Goal: Task Accomplishment & Management: Use online tool/utility

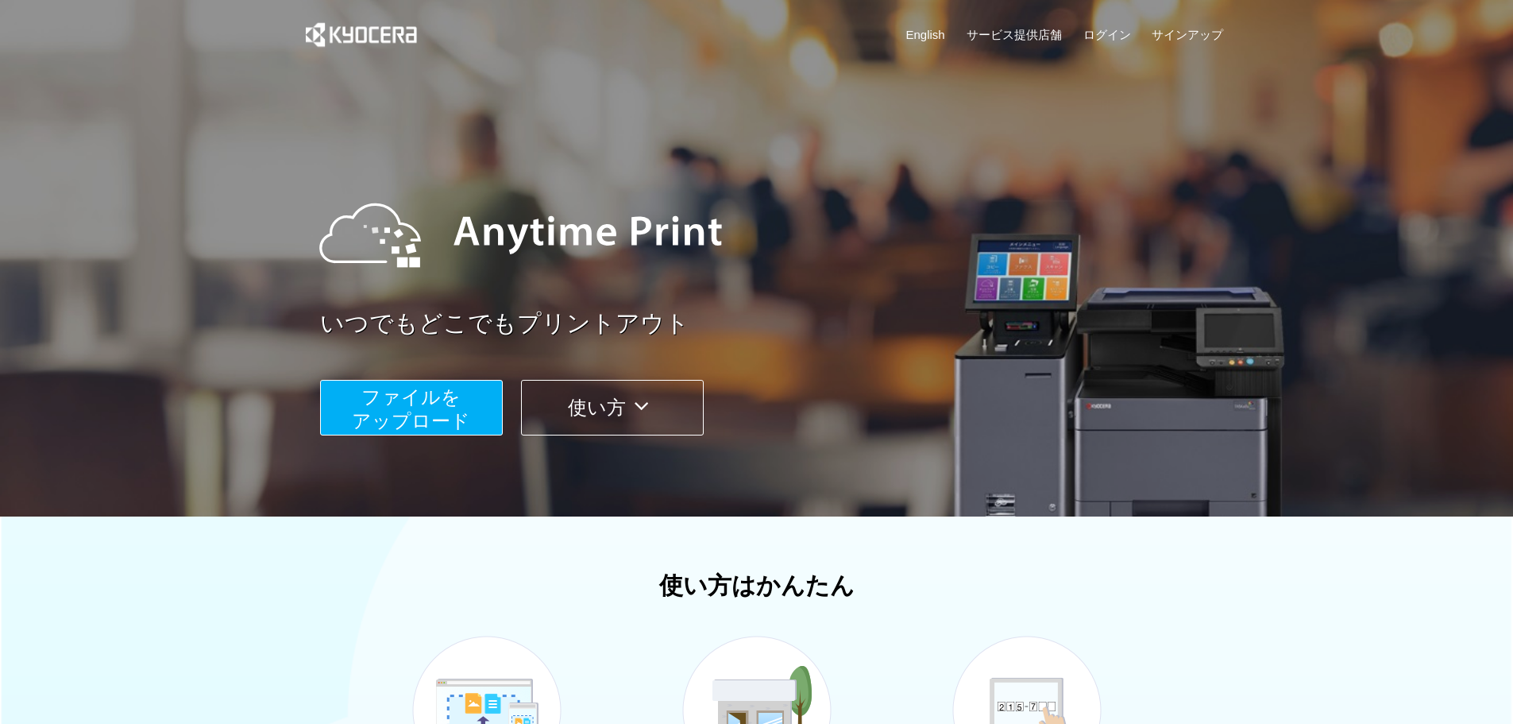
click at [433, 400] on span "ファイルを ​​アップロード" at bounding box center [411, 408] width 118 height 45
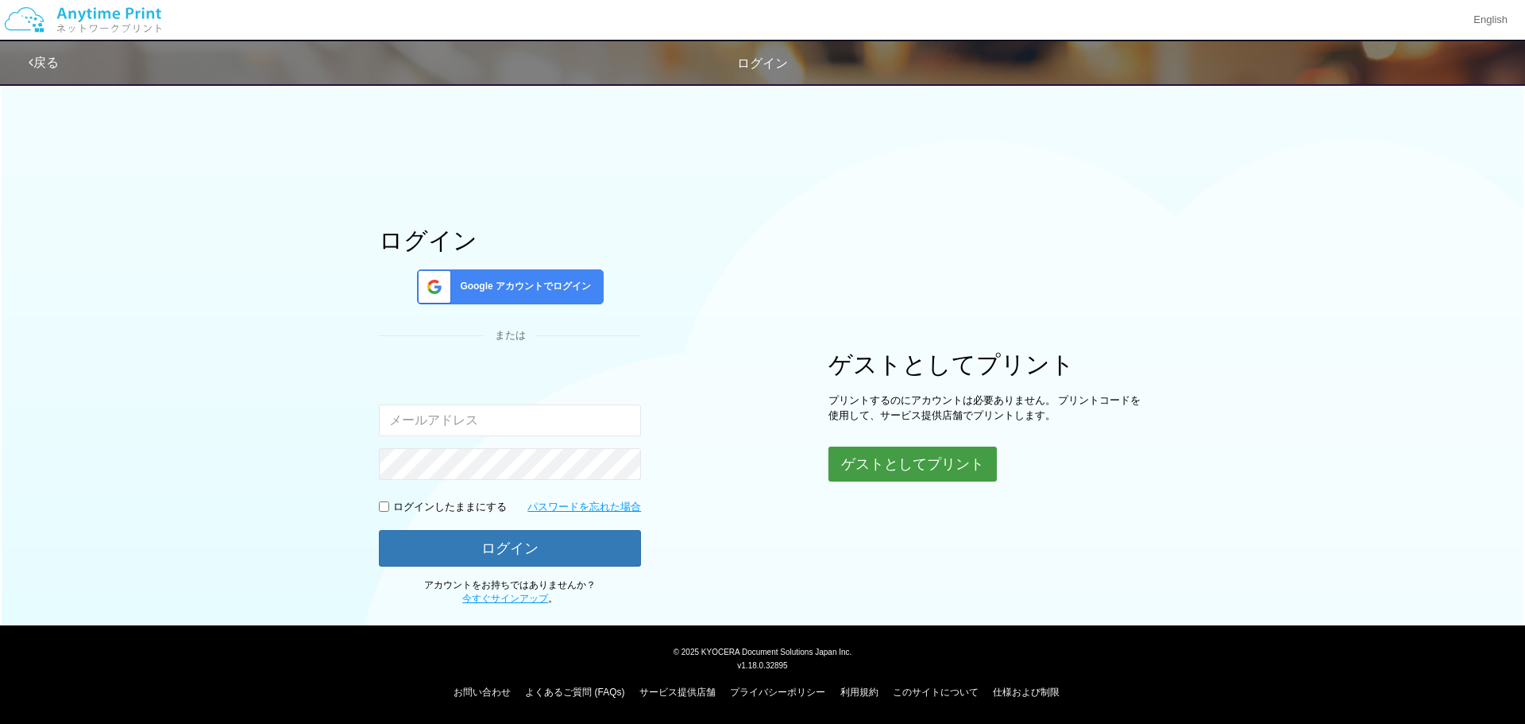
click at [910, 473] on button "ゲストとしてプリント" at bounding box center [913, 463] width 168 height 35
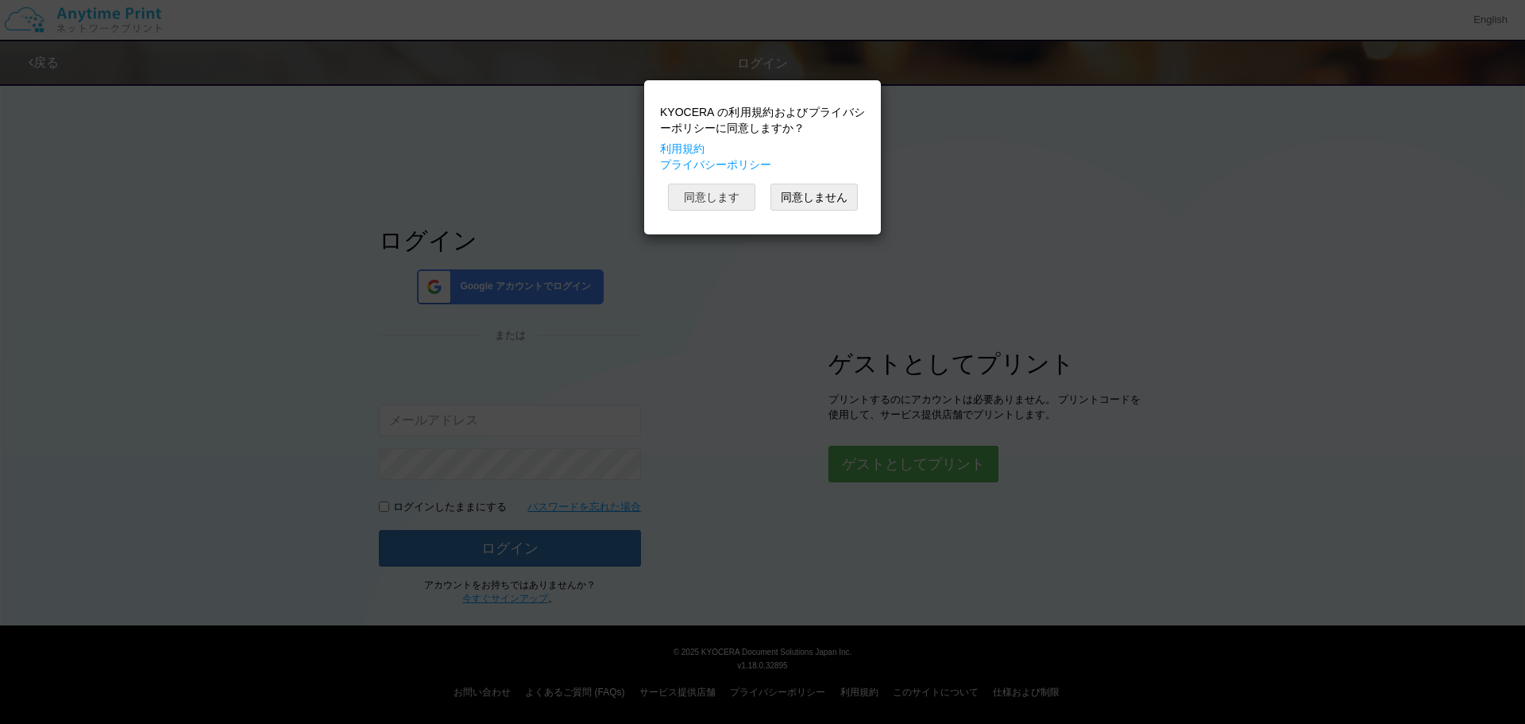
click at [709, 201] on button "同意します" at bounding box center [711, 197] width 87 height 27
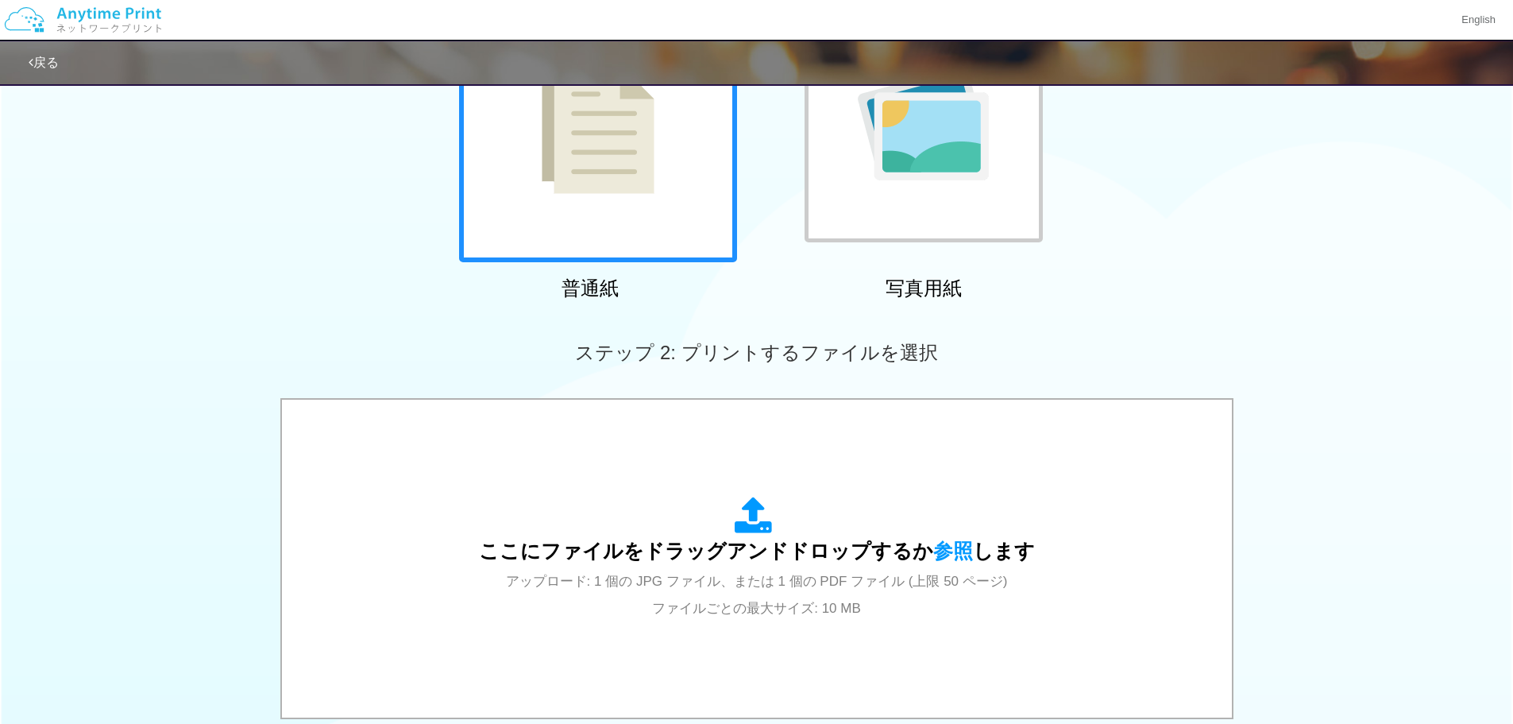
scroll to position [477, 0]
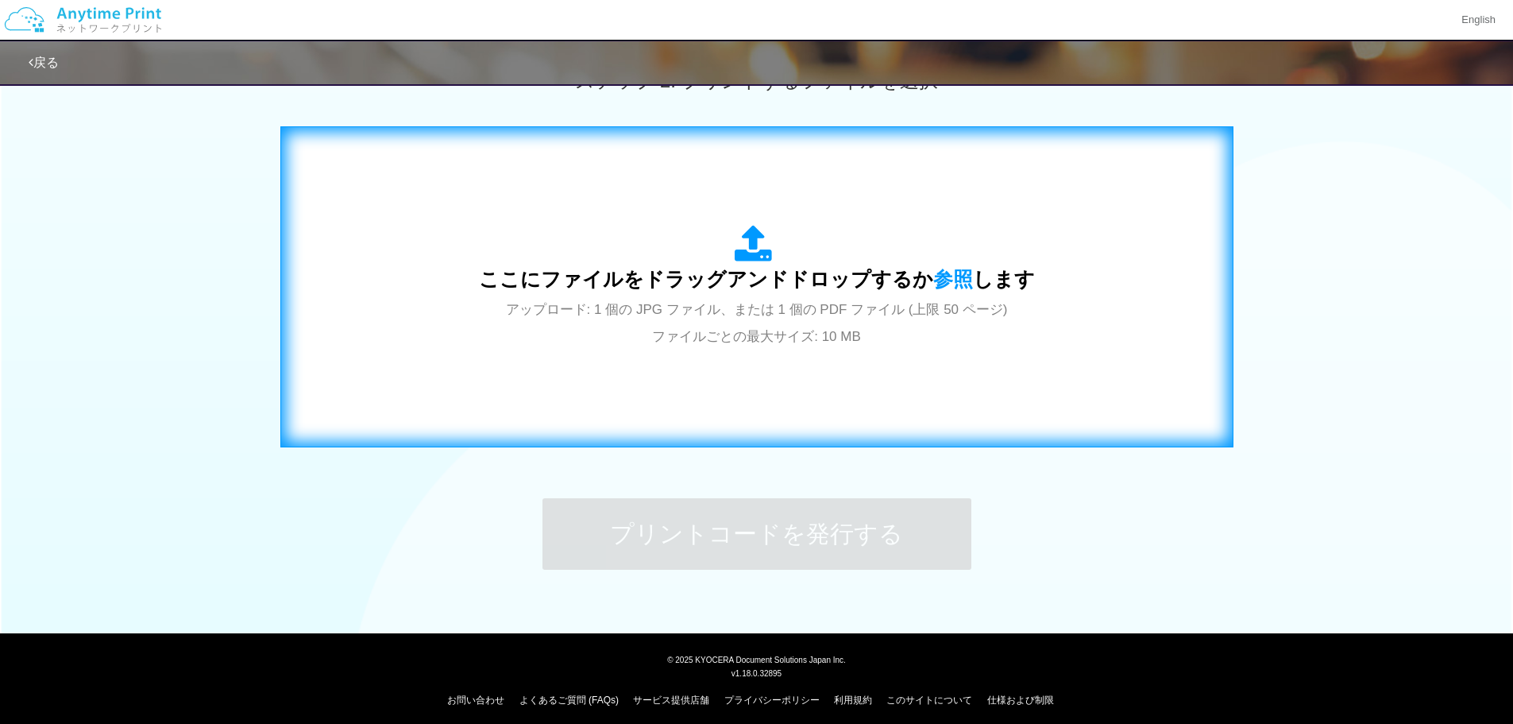
click at [559, 345] on div "ここにファイルをドラッグアンドドロップするか 参照 します アップロード: 1 個の JPG ファイル、または 1 個の PDF ファイル (上限 50 ペー…" at bounding box center [757, 287] width 556 height 124
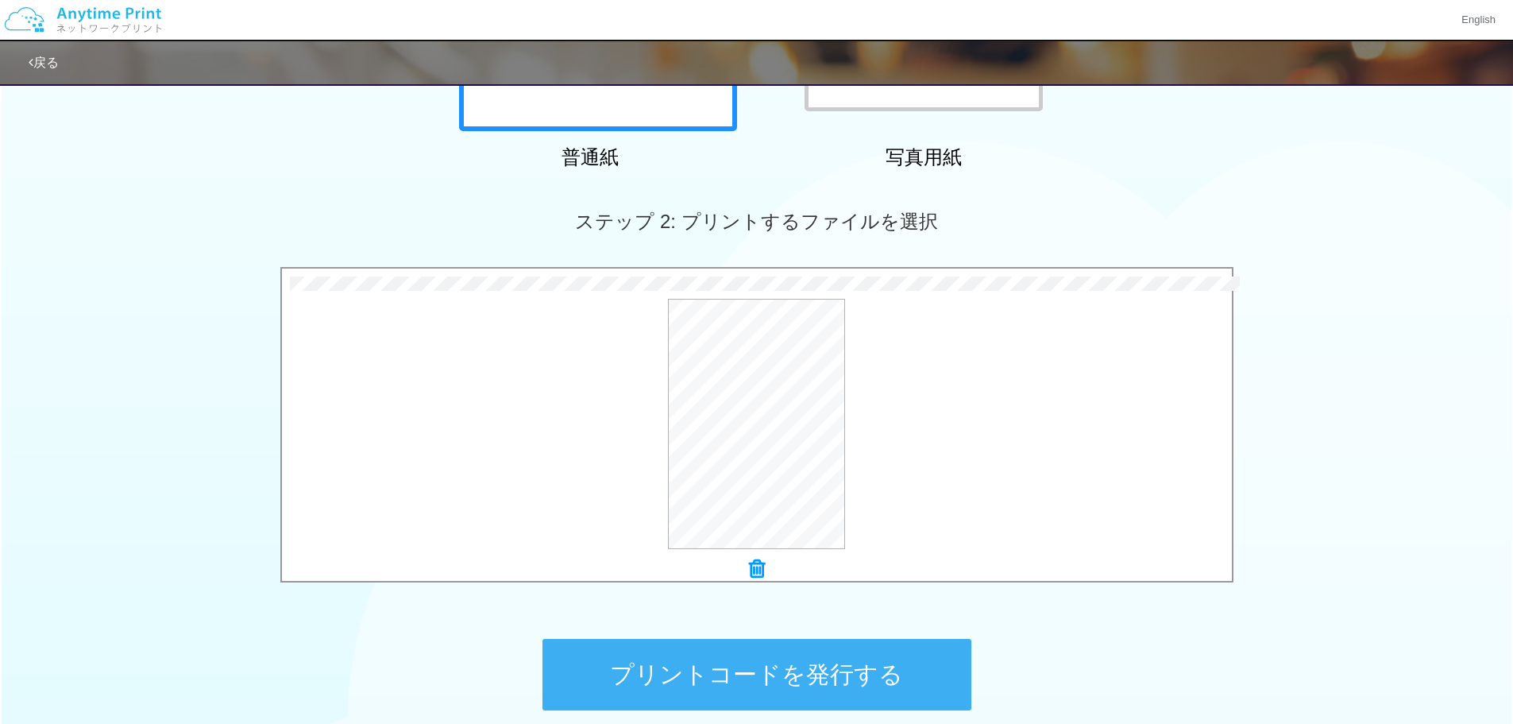
scroll to position [397, 0]
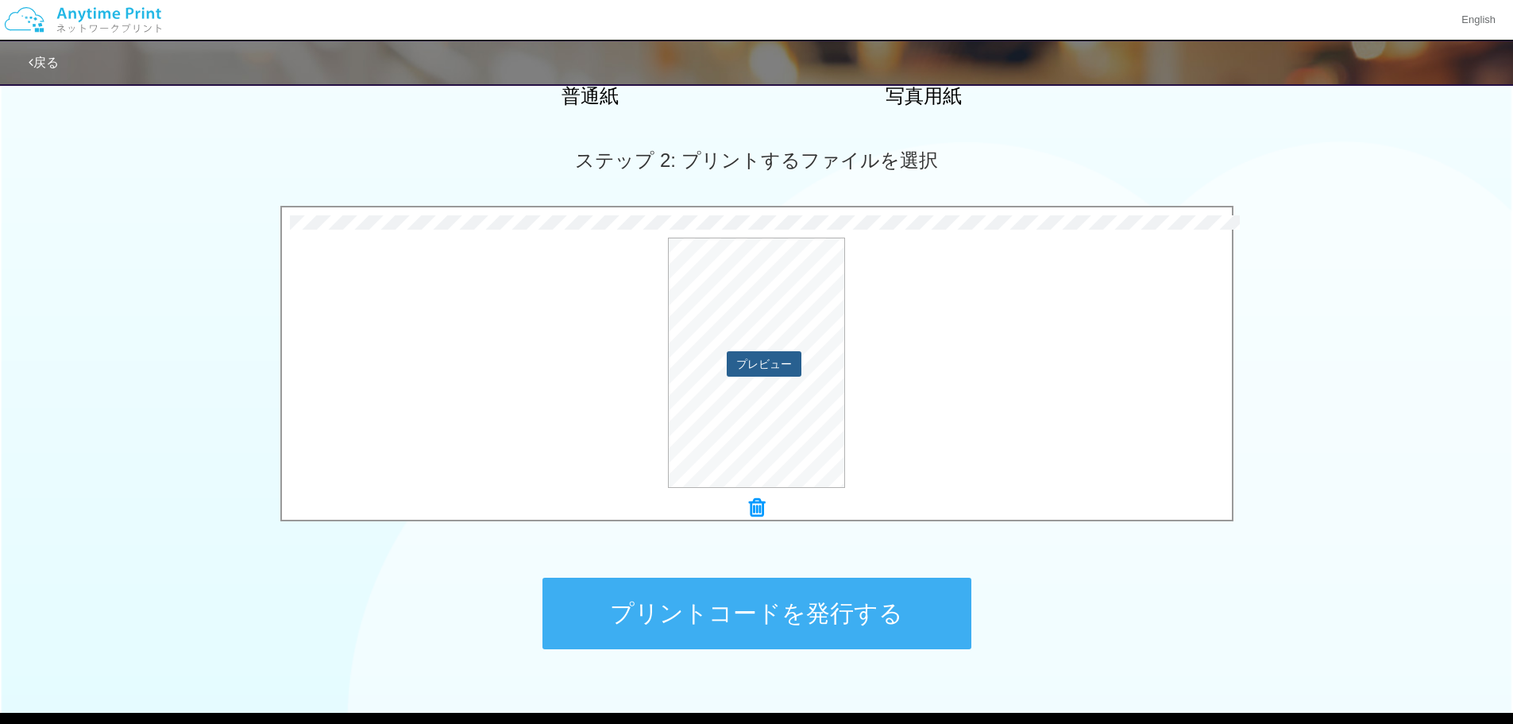
click at [767, 367] on button "プレビュー" at bounding box center [764, 363] width 75 height 25
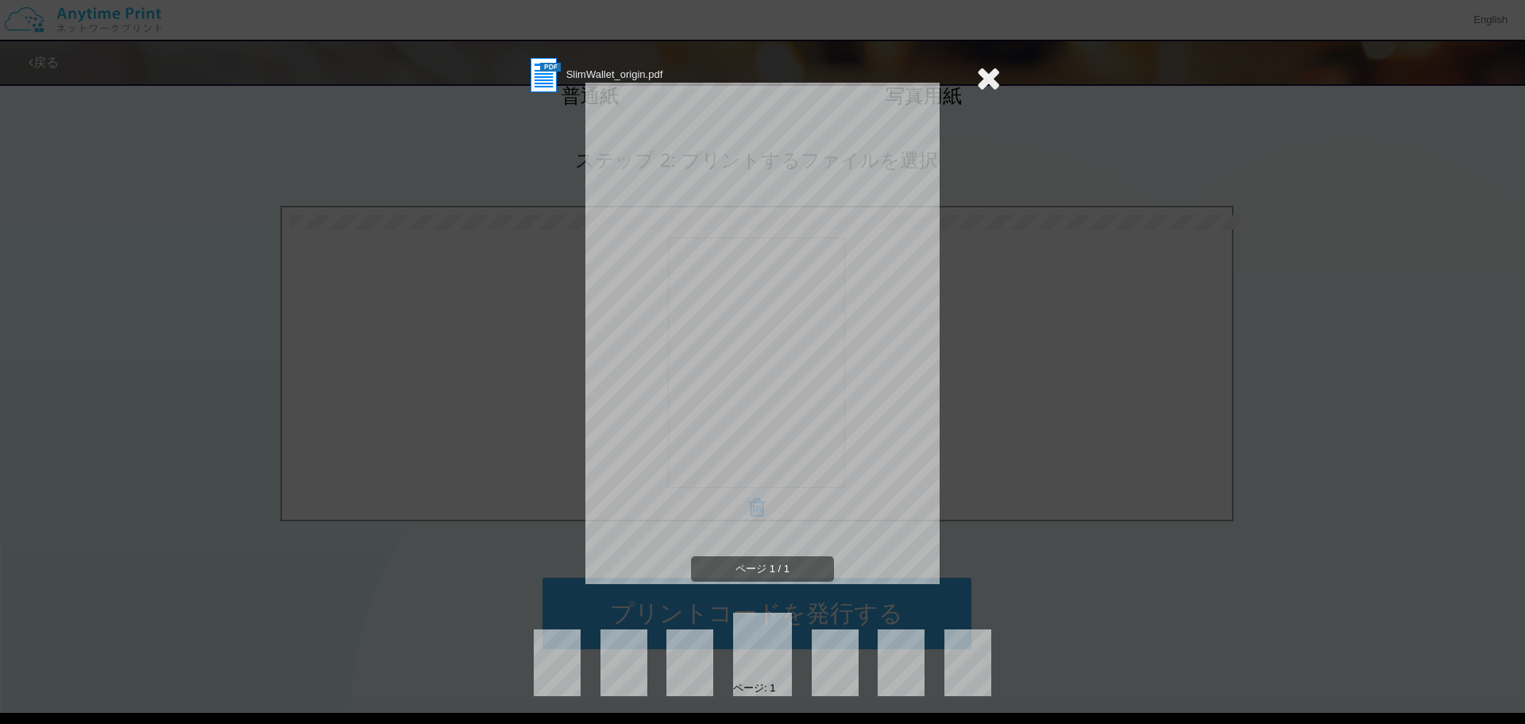
click at [988, 76] on icon at bounding box center [988, 78] width 25 height 32
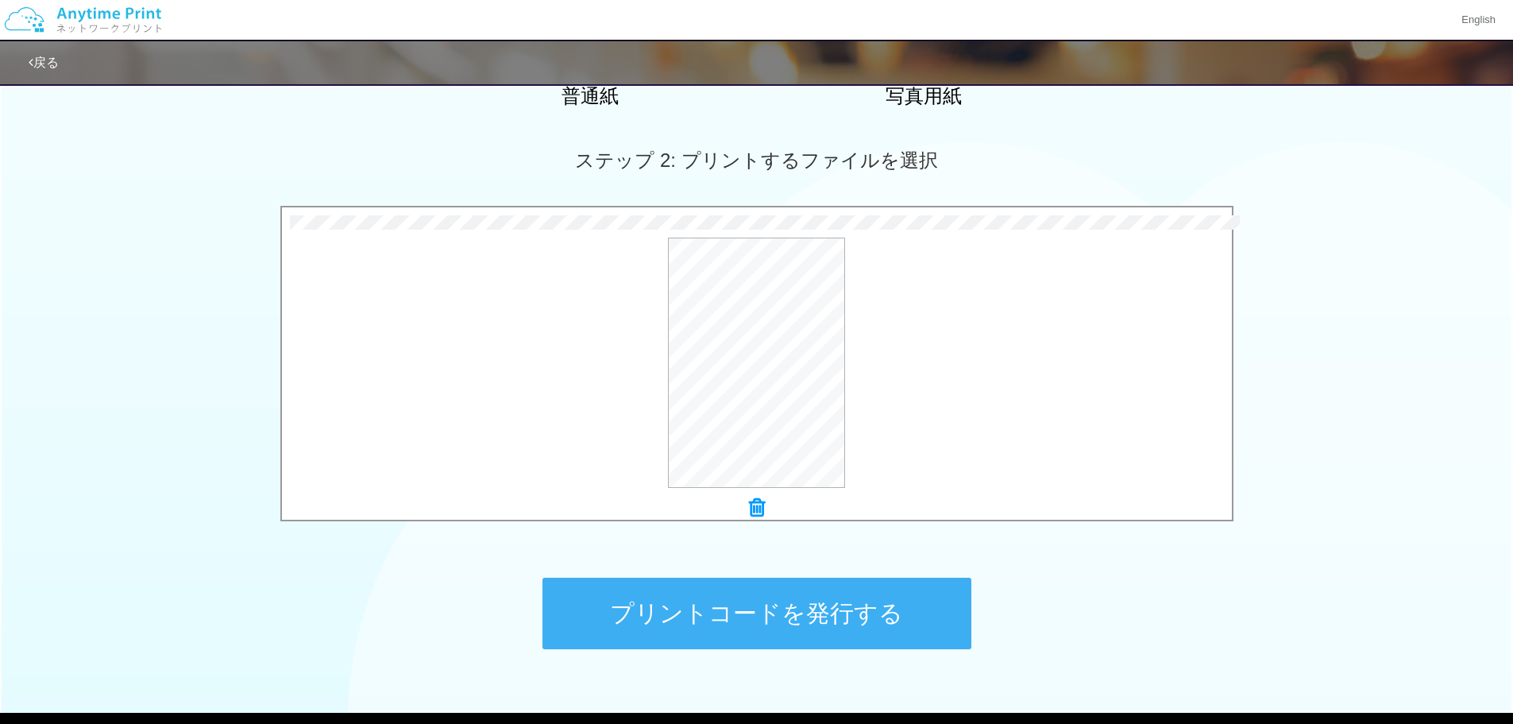
click at [824, 593] on button "プリントコードを発行する" at bounding box center [757, 613] width 429 height 71
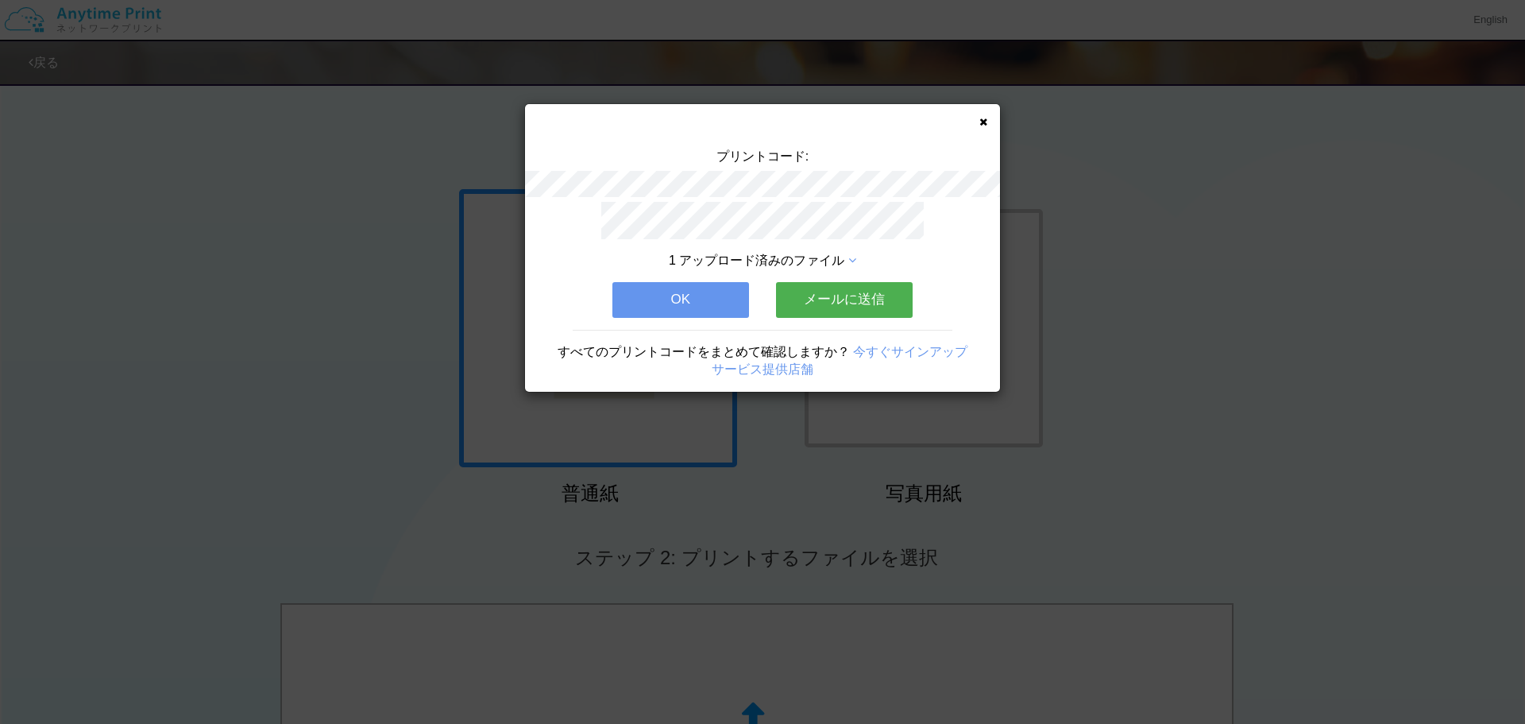
click at [980, 129] on div "プリントコード: 1 アップロード済みのファイル OK メールに送信 すべてのプリントコードをまとめて確認しますか？ 今すぐサインアップ サービス提供店舗" at bounding box center [762, 248] width 475 height 288
click at [983, 126] on icon at bounding box center [983, 122] width 8 height 10
